Goal: Task Accomplishment & Management: Manage account settings

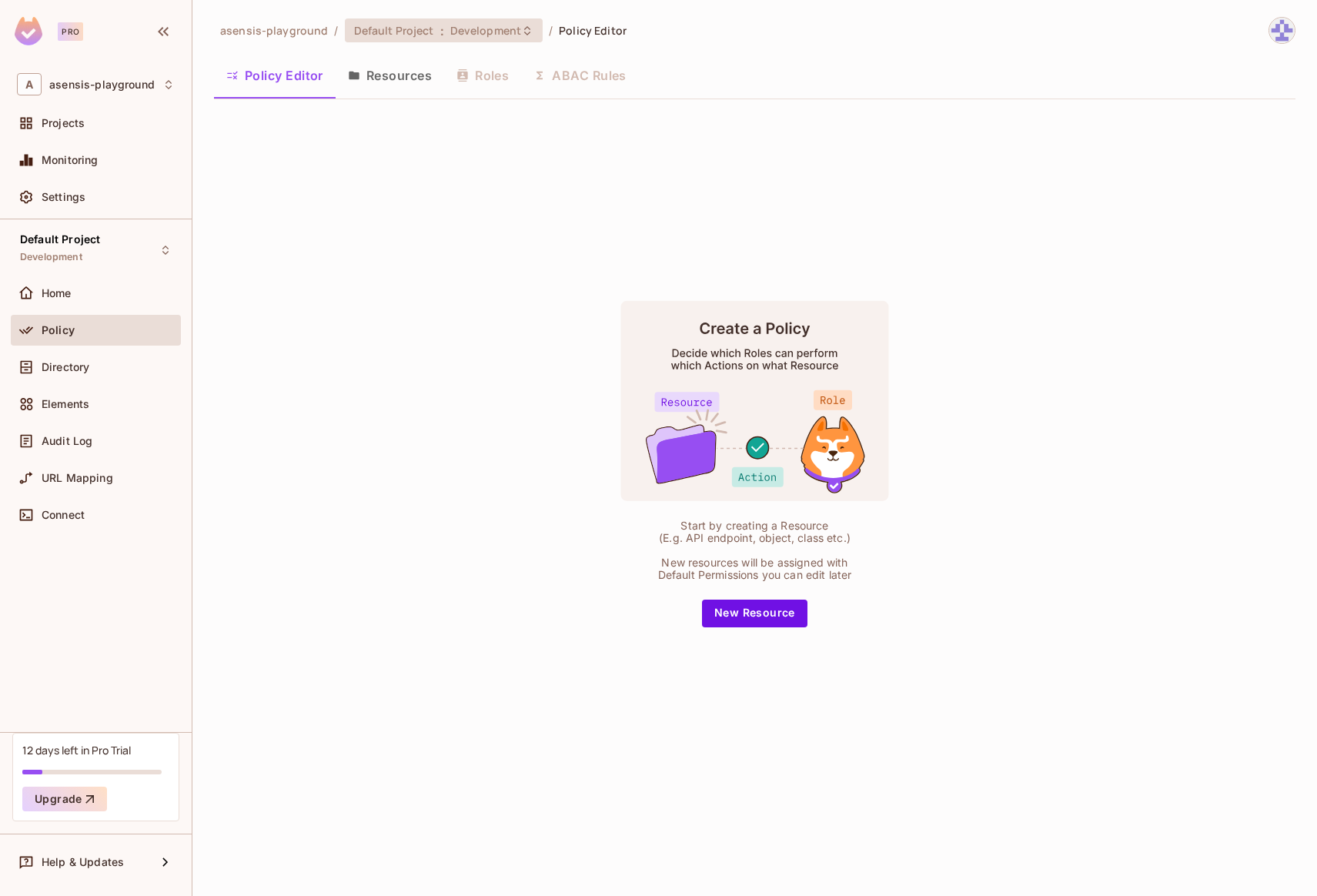
click at [473, 30] on span "Development" at bounding box center [485, 30] width 71 height 14
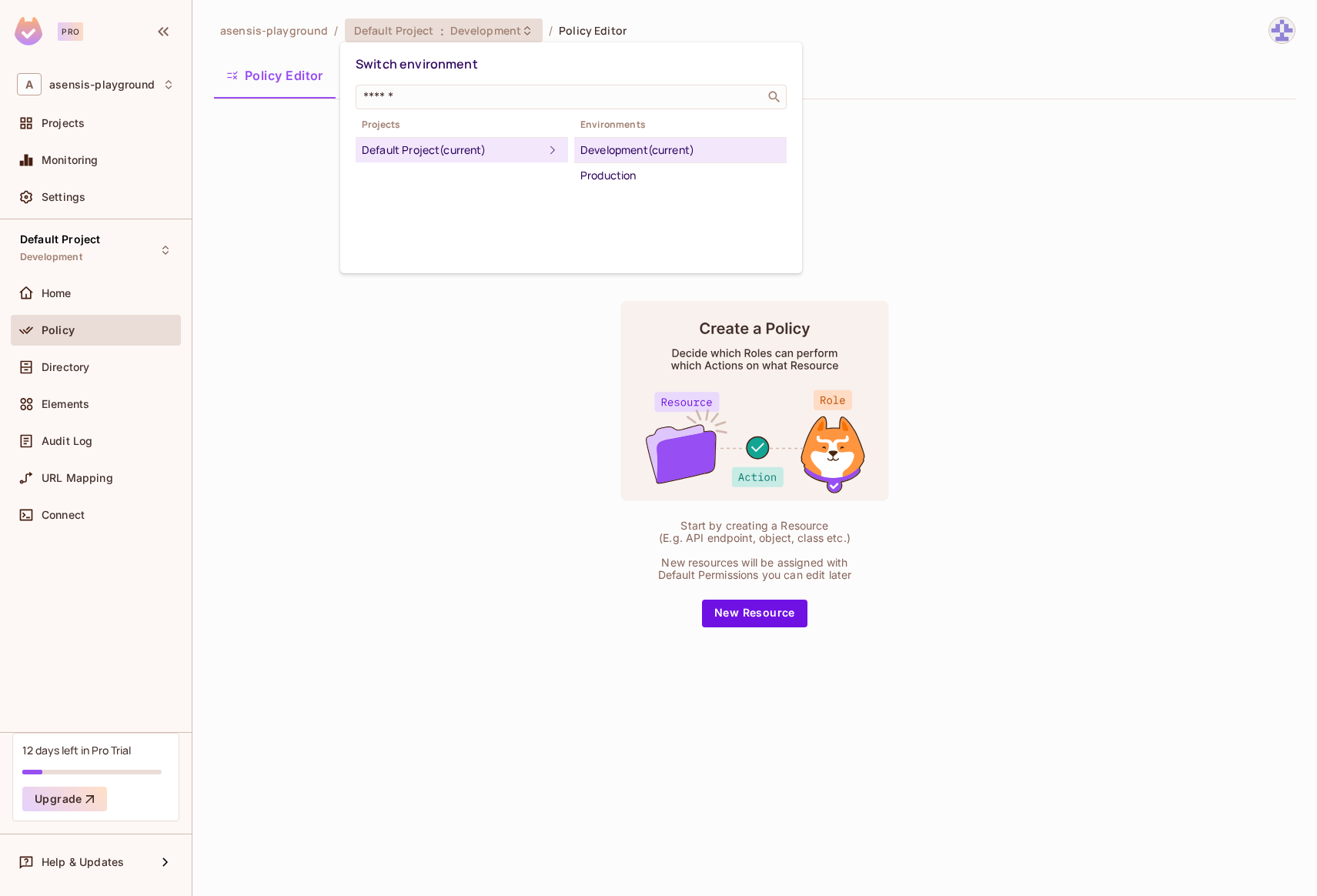
click at [629, 154] on div "Development (current)" at bounding box center [680, 149] width 200 height 18
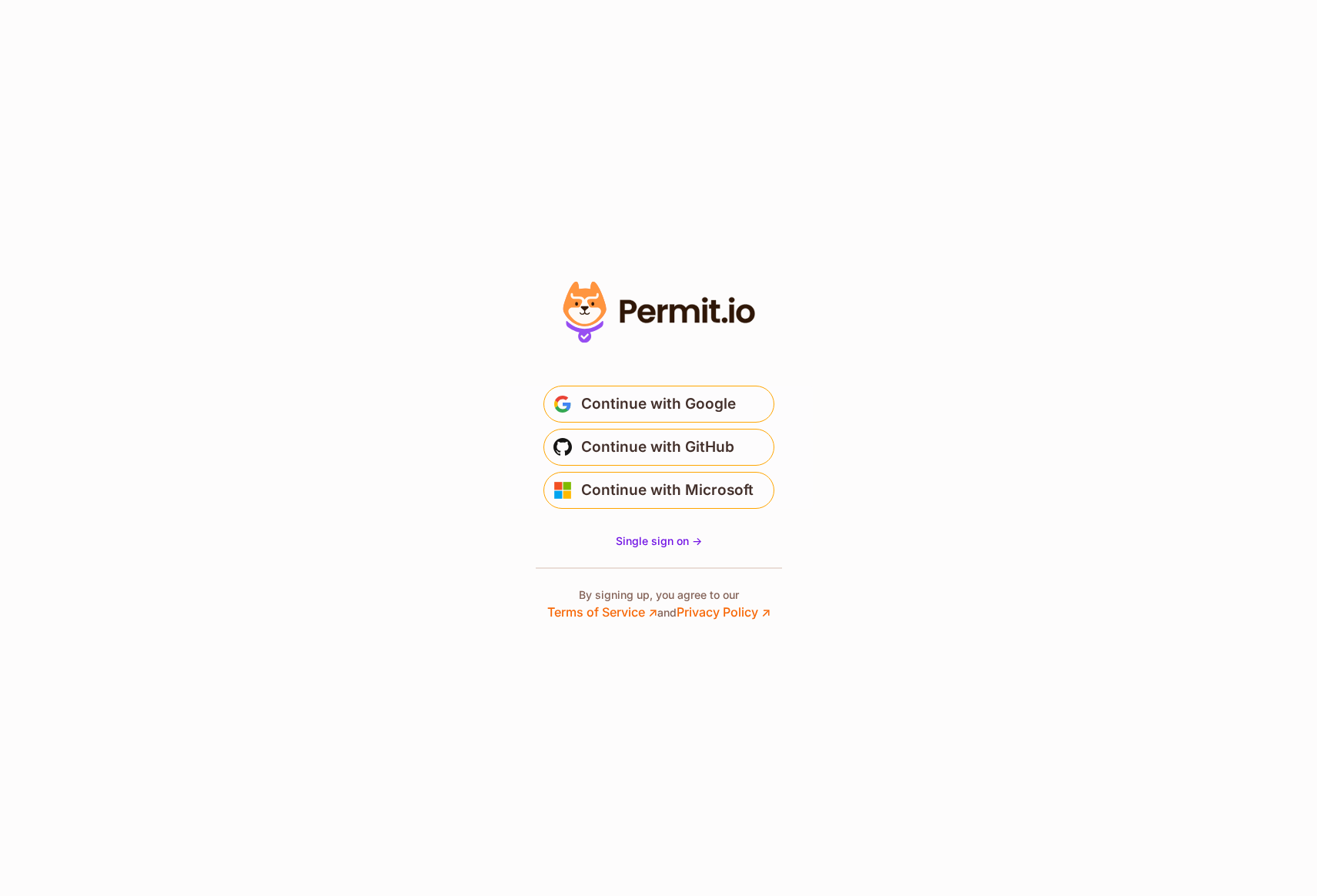
drag, startPoint x: 708, startPoint y: 446, endPoint x: 845, endPoint y: 422, distance: 139.1
click at [709, 445] on span "Continue with GitHub" at bounding box center [658, 447] width 153 height 25
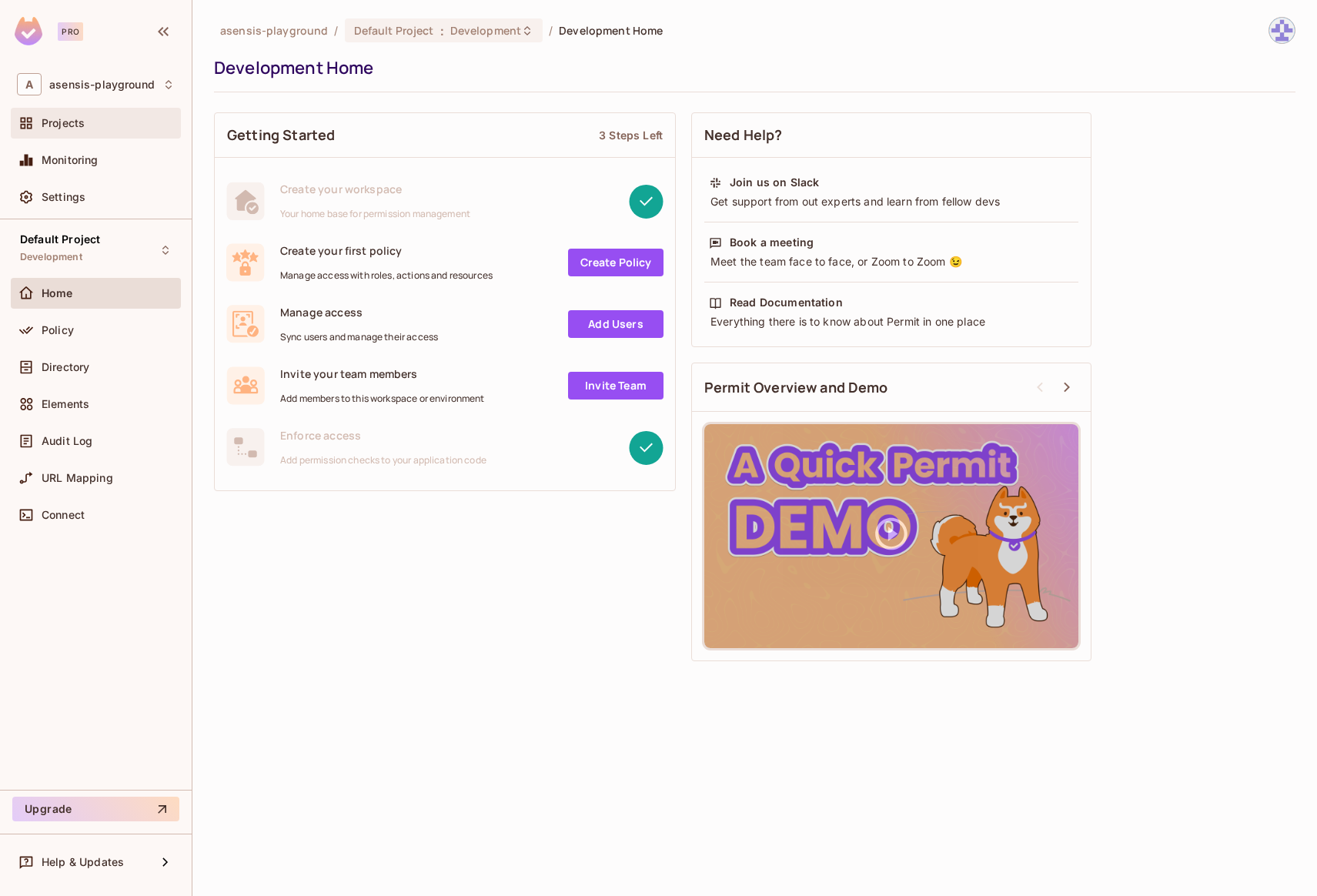
click at [80, 124] on span "Projects" at bounding box center [62, 123] width 43 height 12
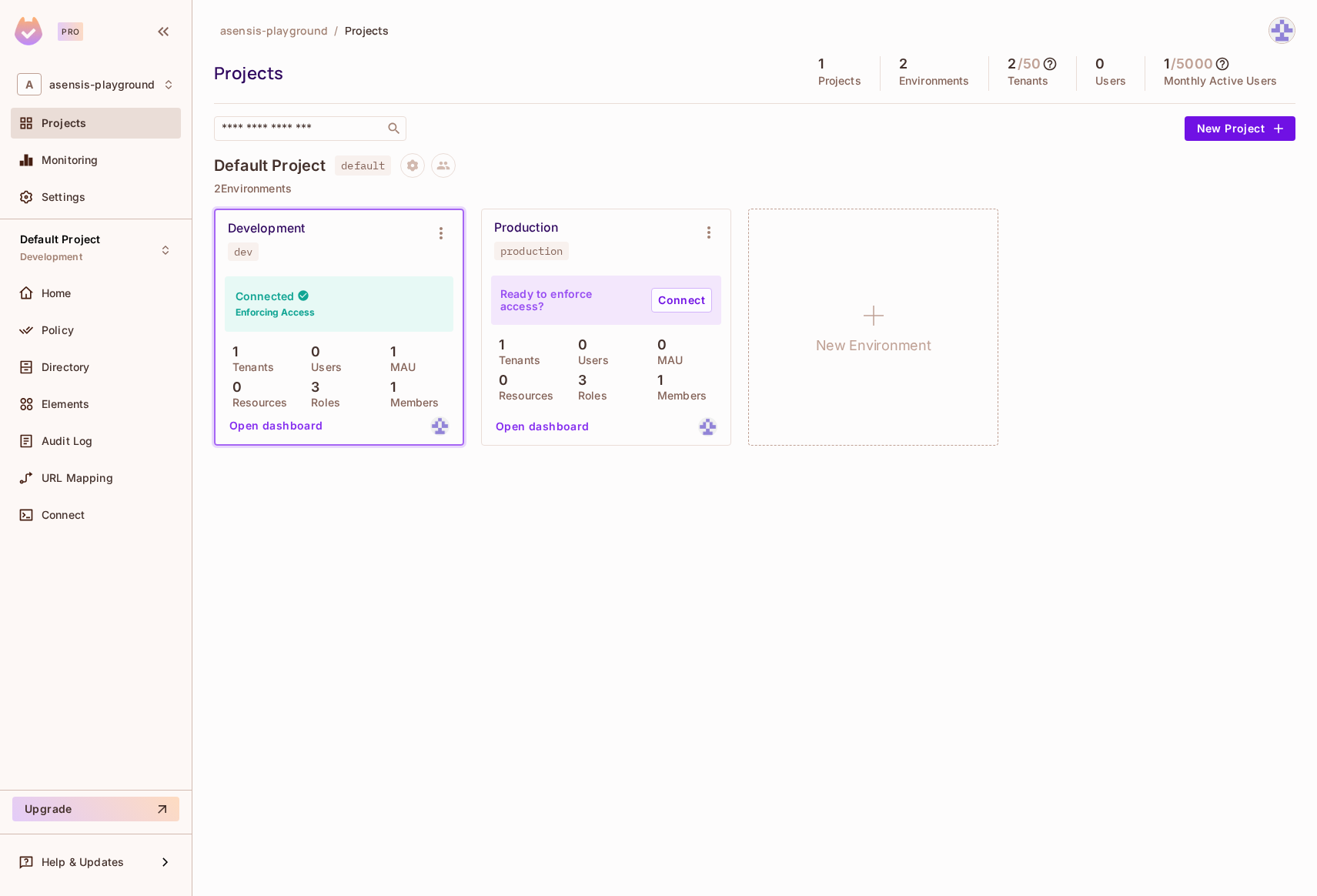
click at [347, 235] on div "Development dev" at bounding box center [326, 241] width 198 height 40
drag, startPoint x: 217, startPoint y: 163, endPoint x: 310, endPoint y: 166, distance: 93.0
click at [310, 166] on h4 "Default Project" at bounding box center [269, 165] width 112 height 18
click at [337, 169] on span "default" at bounding box center [363, 165] width 56 height 20
click at [443, 232] on icon "Environment settings" at bounding box center [440, 233] width 18 height 18
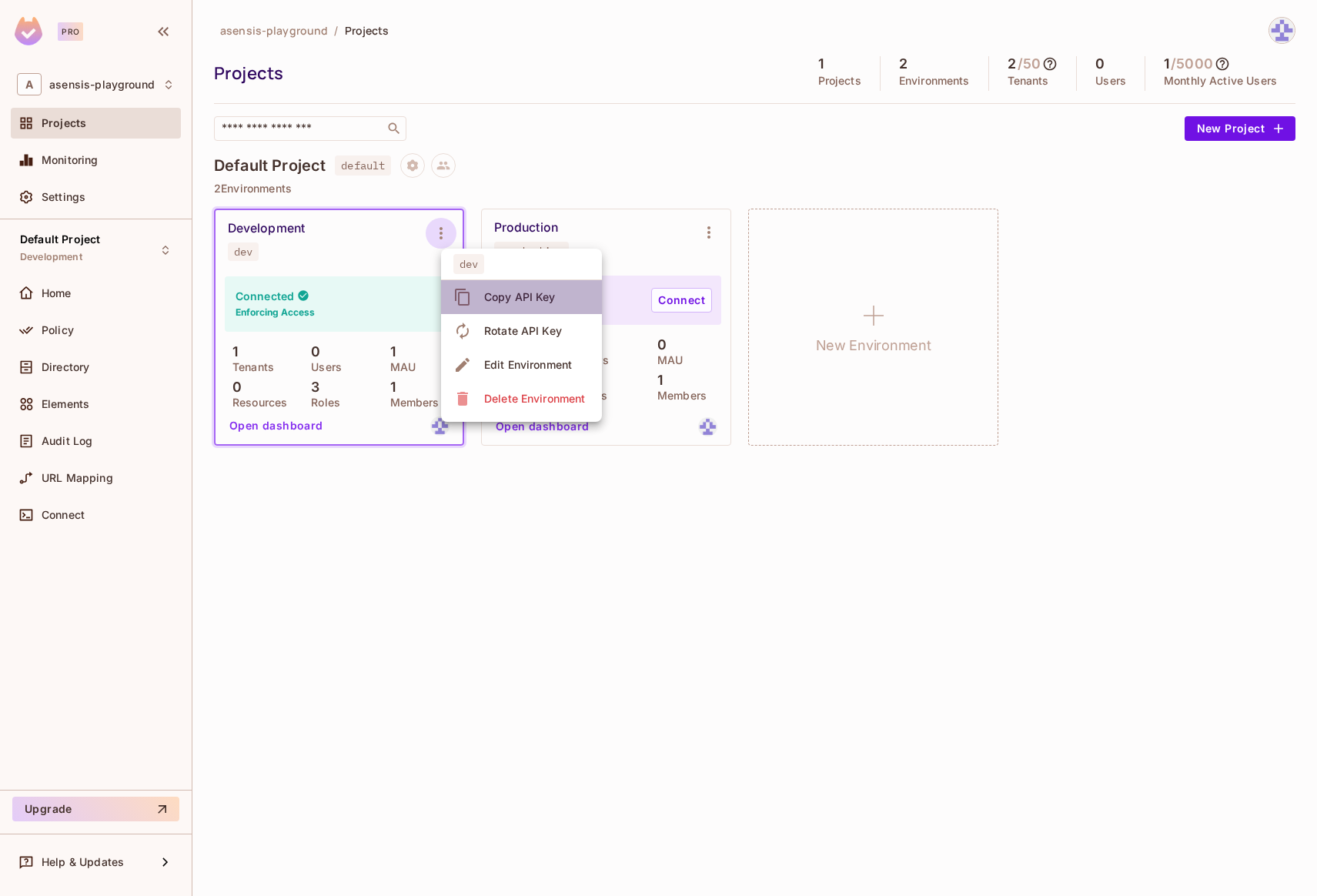
click at [524, 294] on div "Copy API Key" at bounding box center [520, 297] width 72 height 15
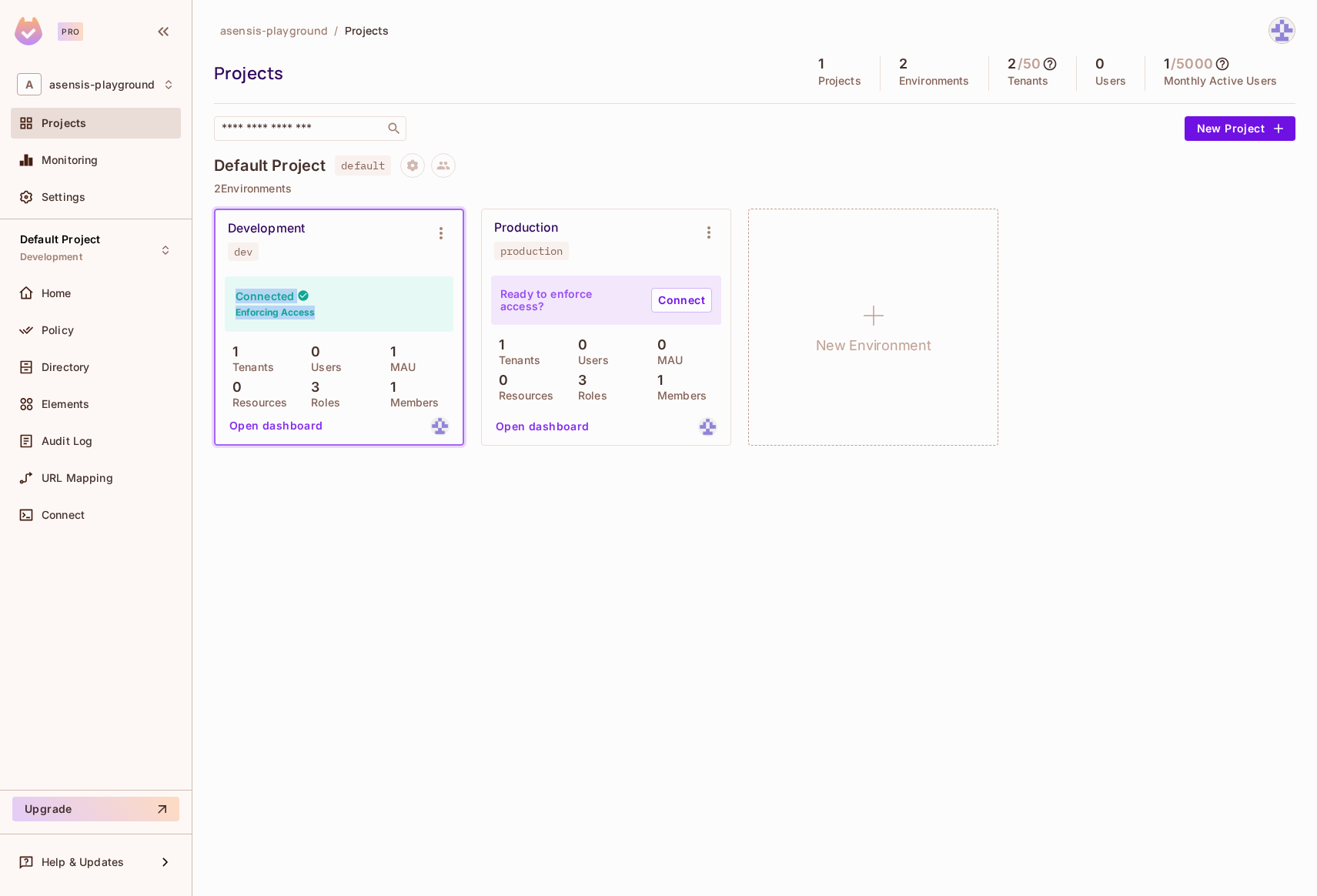
drag, startPoint x: 235, startPoint y: 296, endPoint x: 326, endPoint y: 316, distance: 93.2
click at [326, 316] on div "Connected Enforcing Access" at bounding box center [339, 304] width 229 height 56
click at [343, 316] on div "Connected Enforcing Access" at bounding box center [339, 304] width 229 height 56
click at [292, 427] on button "Open dashboard" at bounding box center [276, 426] width 106 height 25
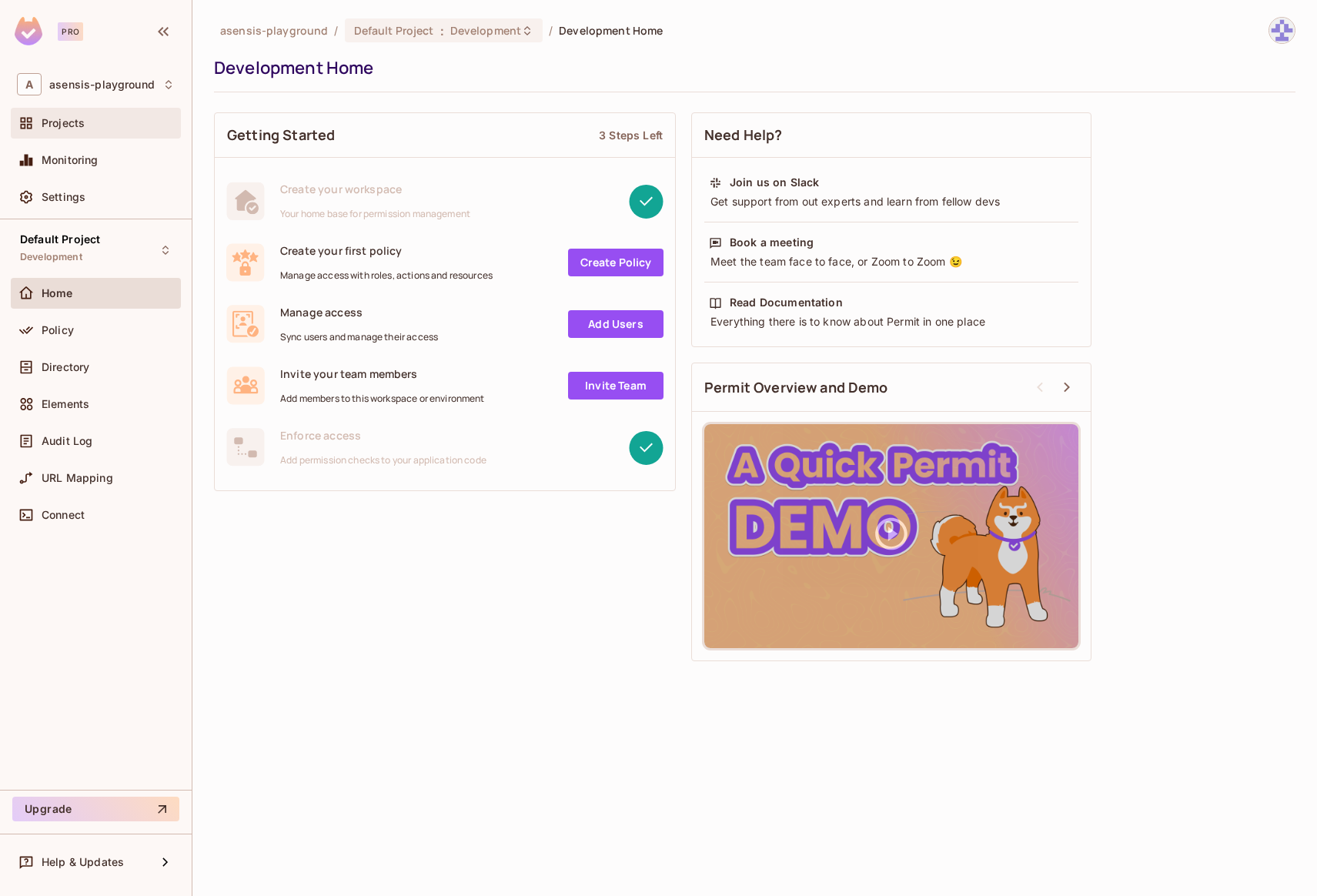
click at [66, 131] on div "Projects" at bounding box center [96, 123] width 158 height 18
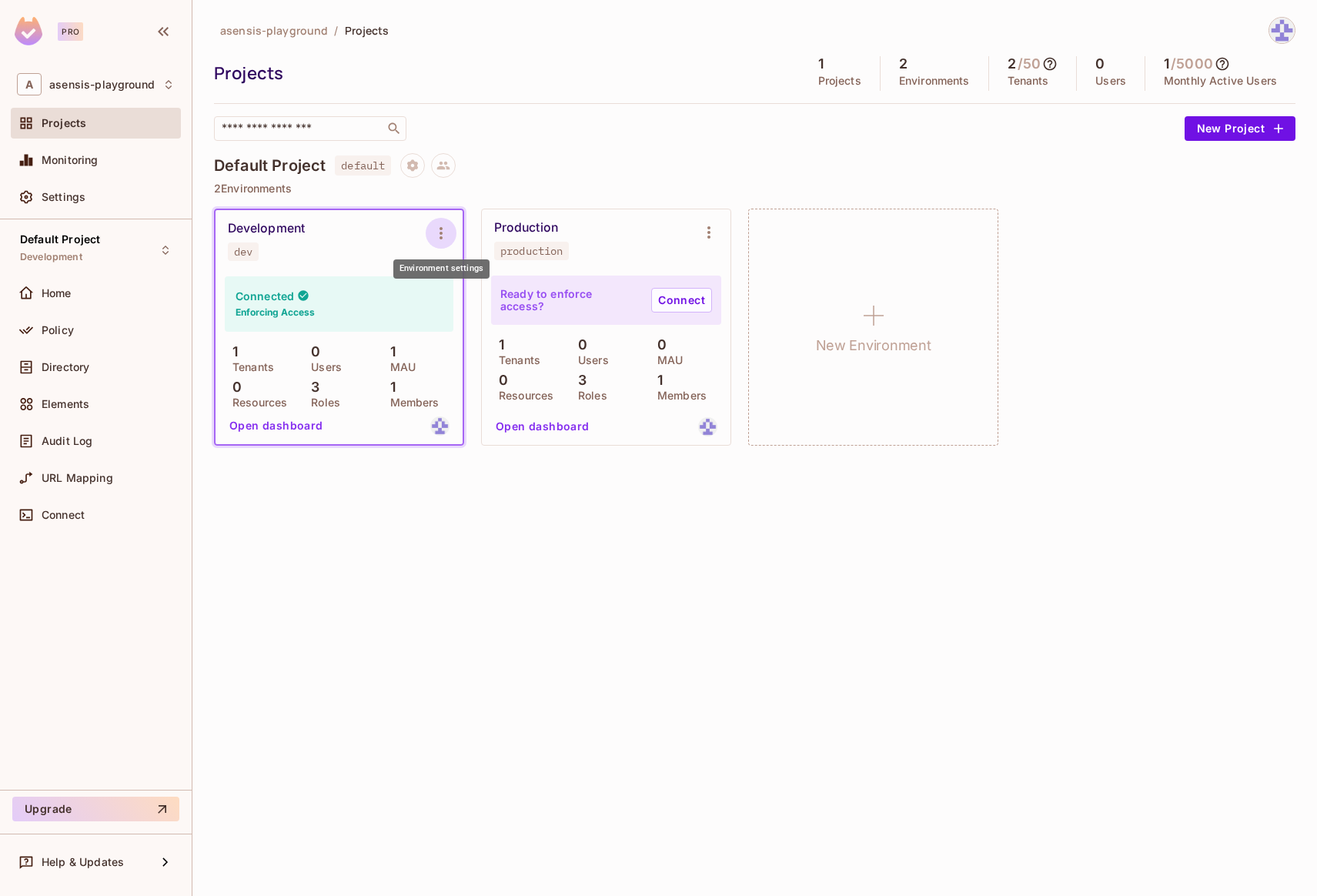
click at [450, 232] on button "Environment settings" at bounding box center [441, 234] width 31 height 31
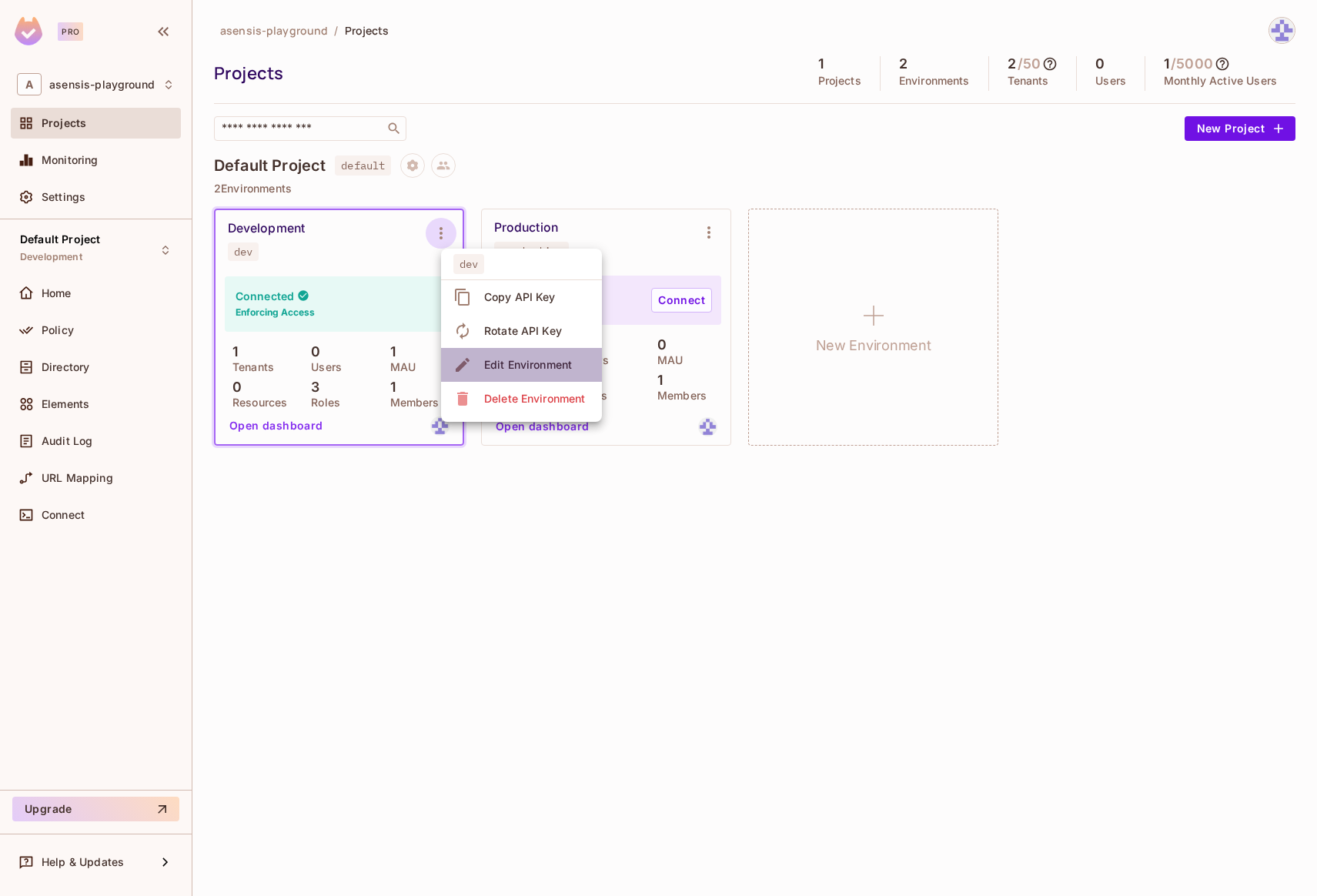
click at [535, 365] on div "Edit Environment" at bounding box center [528, 365] width 88 height 15
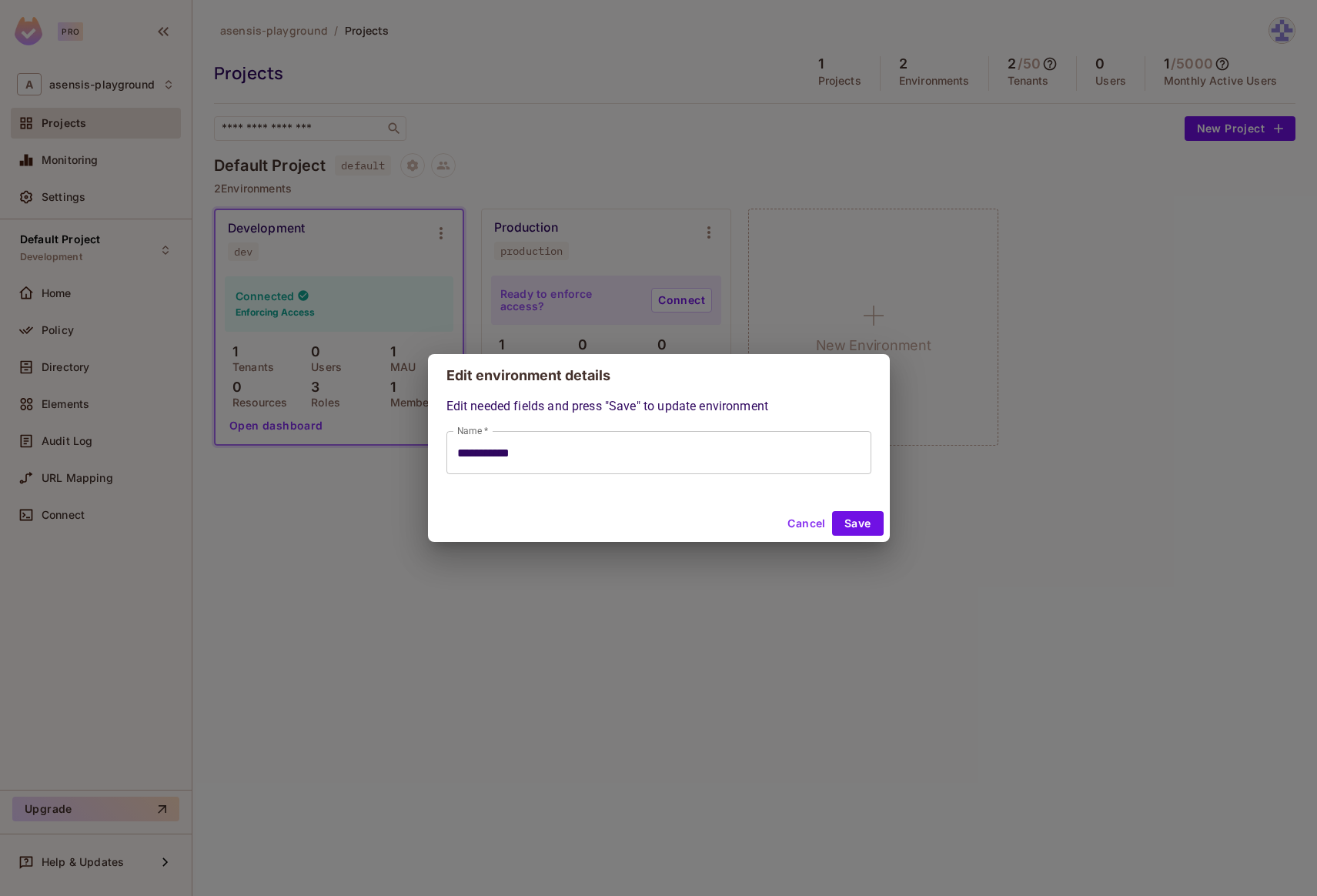
type input "**********"
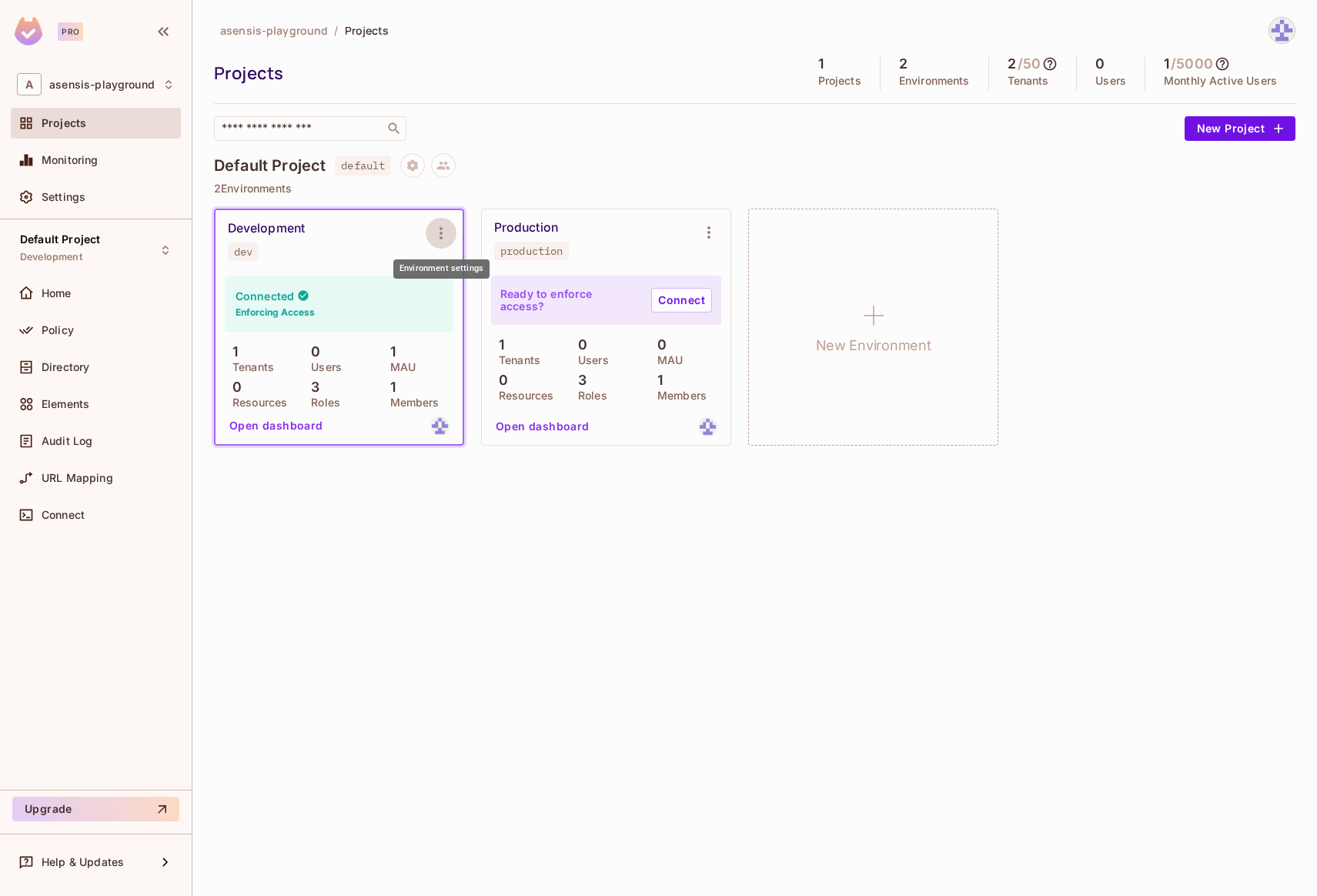
click at [937, 79] on p "Environments" at bounding box center [934, 80] width 71 height 12
click at [901, 65] on h5 "2" at bounding box center [903, 64] width 9 height 15
click at [276, 424] on button "Open dashboard" at bounding box center [276, 426] width 106 height 25
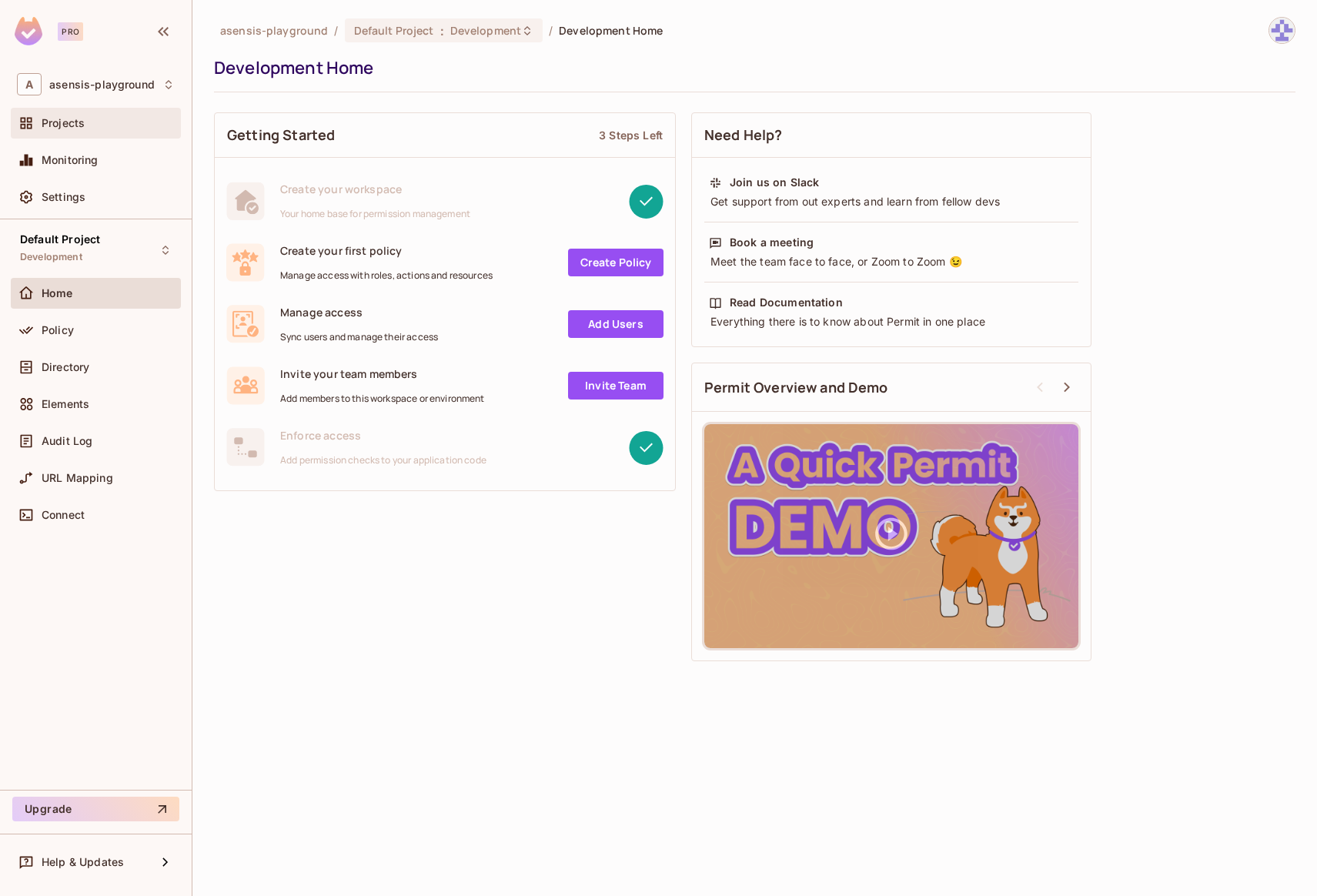
click at [63, 125] on span "Projects" at bounding box center [62, 123] width 43 height 12
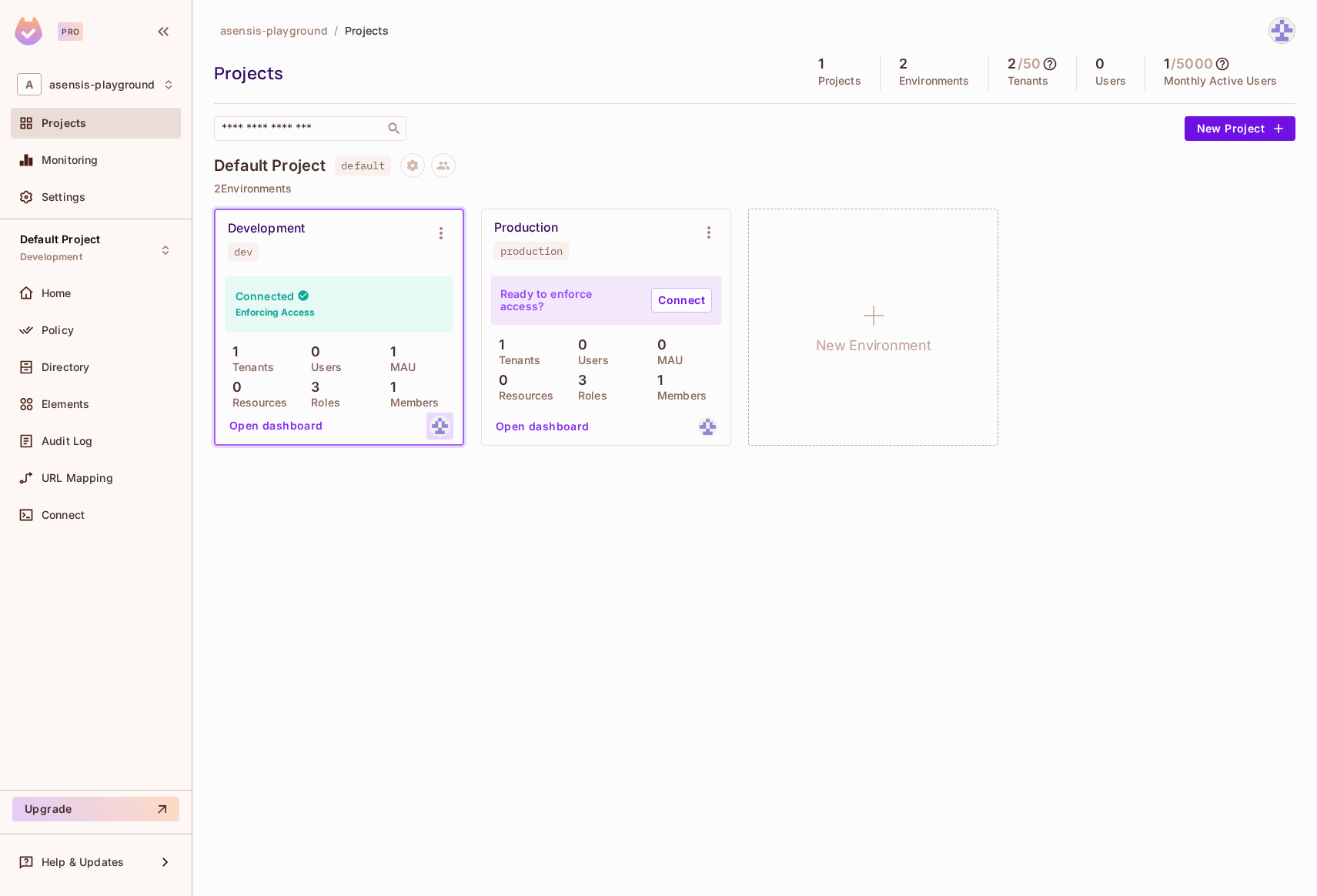
click at [435, 425] on img at bounding box center [439, 426] width 19 height 19
click at [1291, 32] on img at bounding box center [1282, 30] width 26 height 26
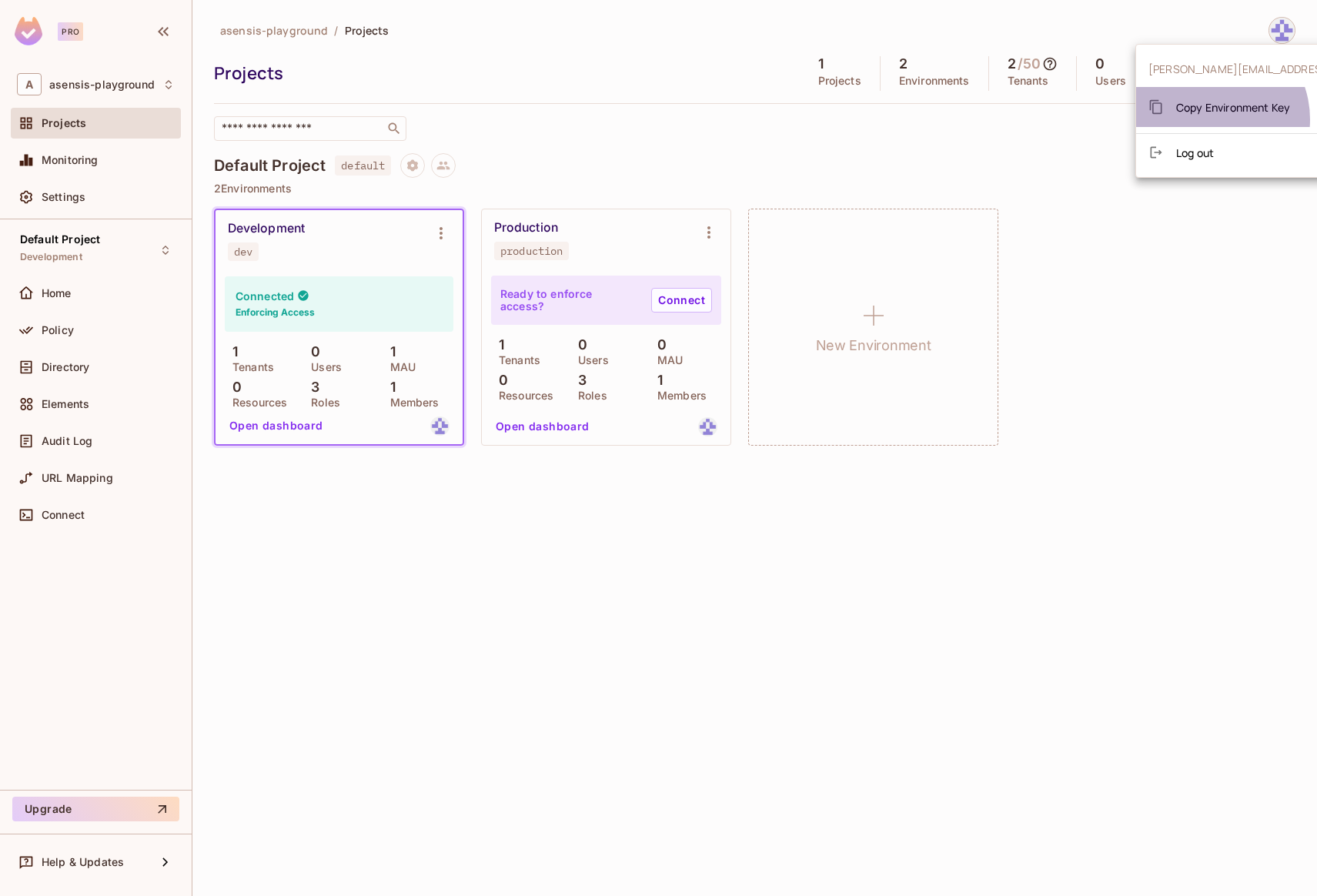
click at [1208, 120] on div "Copy Environment Key" at bounding box center [1218, 107] width 142 height 31
click at [1194, 110] on span "Copy Environment Key" at bounding box center [1232, 107] width 114 height 14
